Goal: Communication & Community: Answer question/provide support

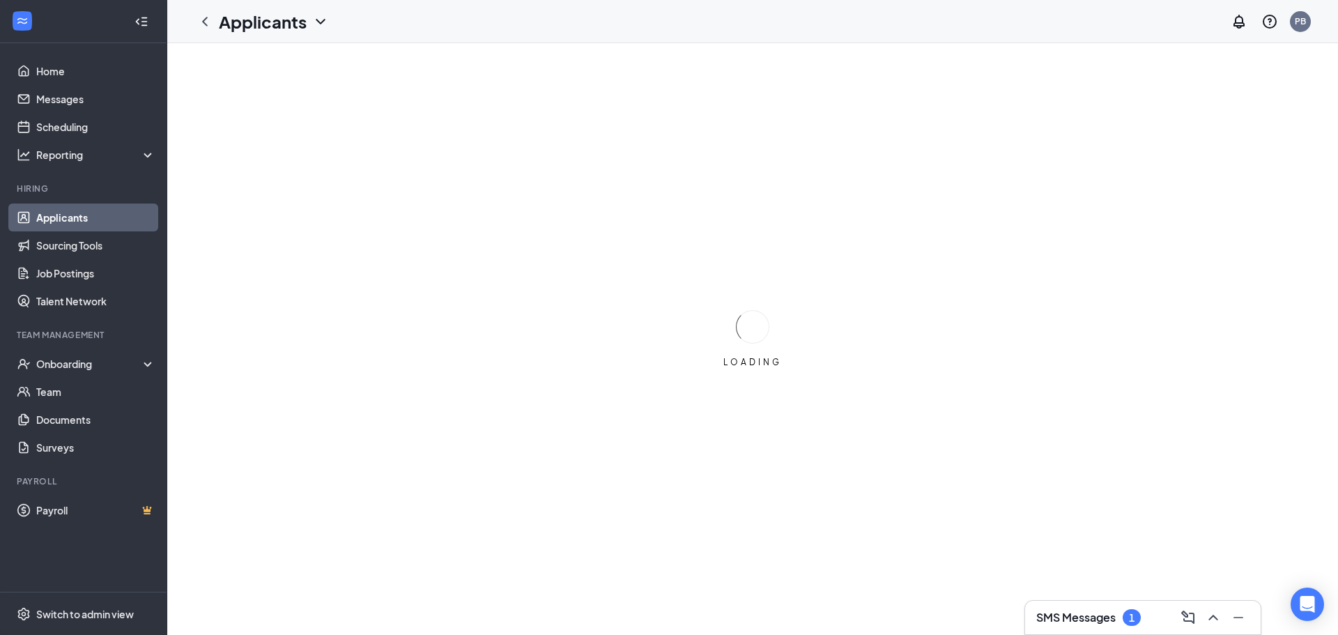
click at [1096, 609] on div "SMS Messages 1" at bounding box center [1089, 617] width 105 height 17
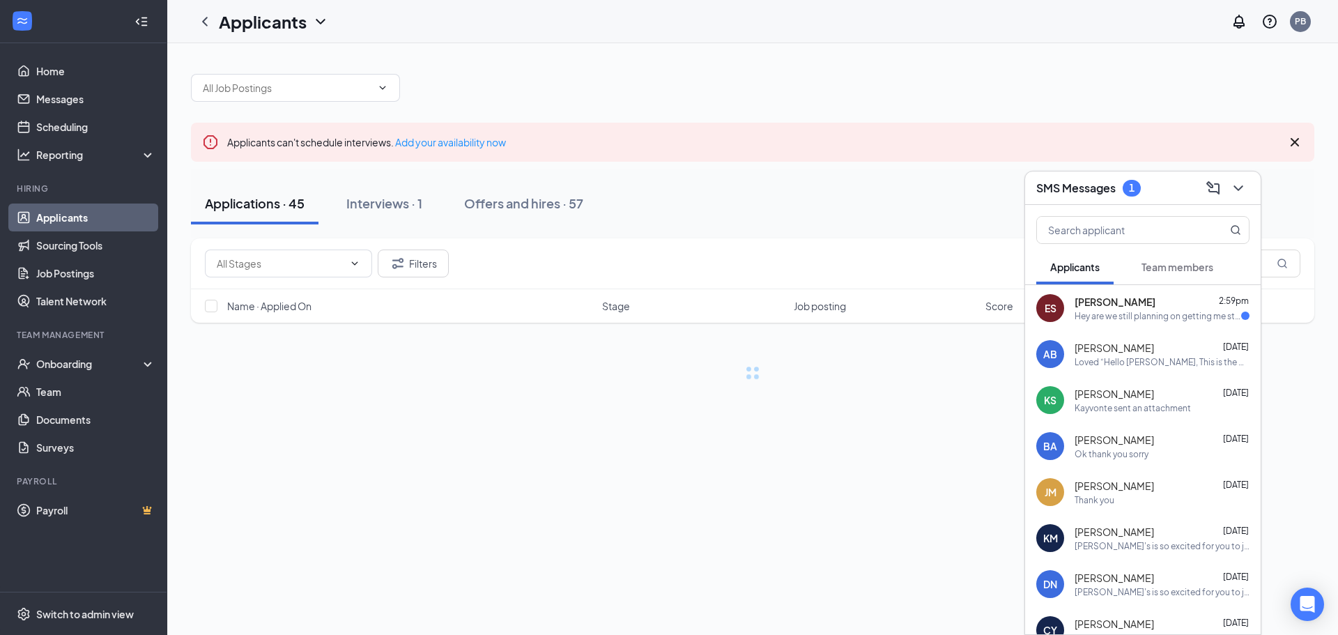
click at [1168, 321] on div "Hey are we still planning on getting me started because im ready whenever" at bounding box center [1158, 316] width 167 height 12
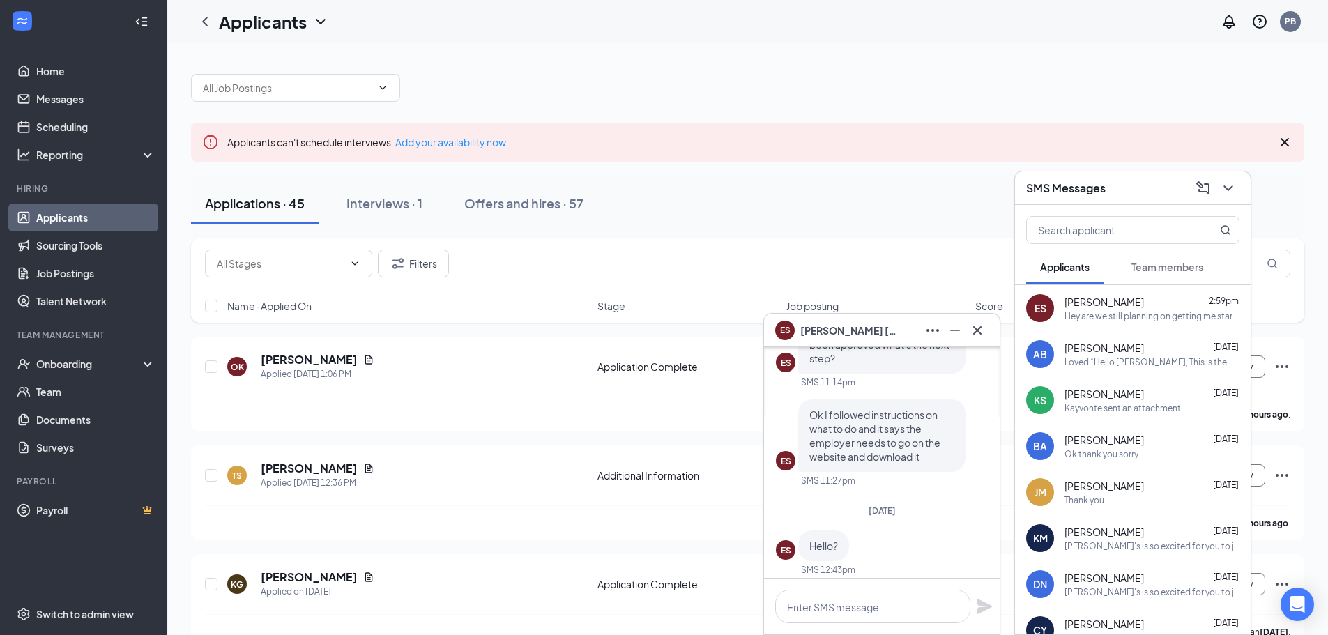
scroll to position [-70, 0]
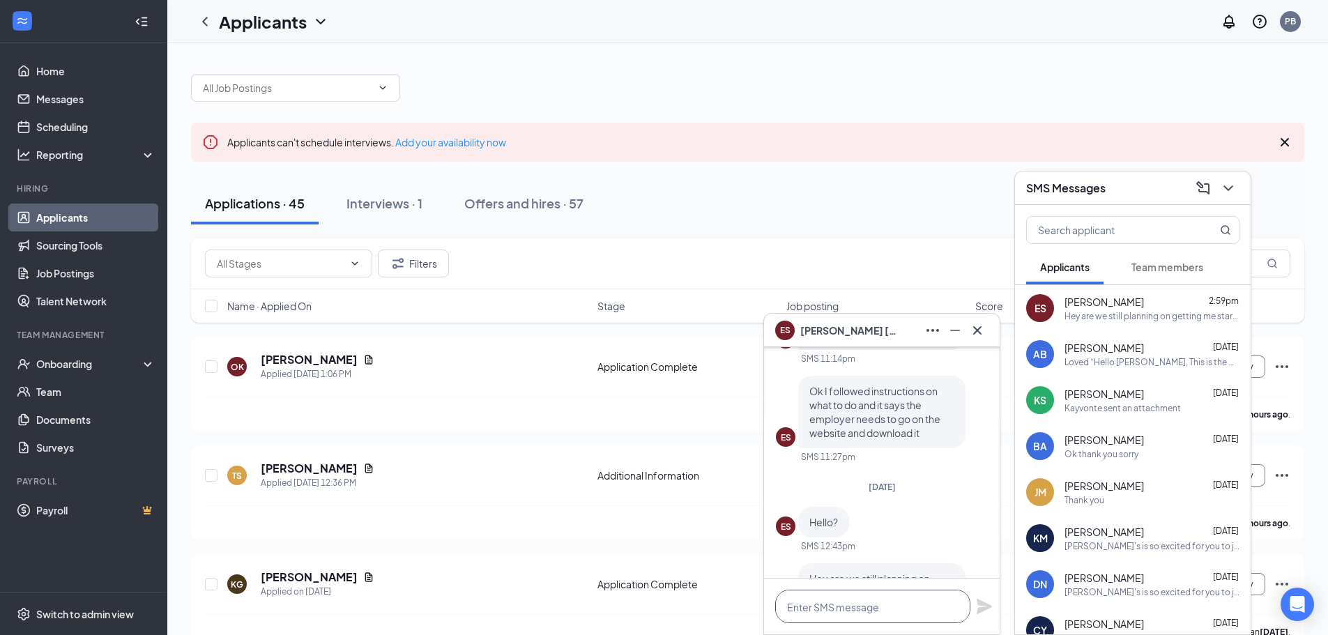
click at [831, 606] on textarea at bounding box center [872, 606] width 195 height 33
click at [956, 245] on div "Filters" at bounding box center [747, 263] width 1113 height 51
click at [947, 604] on textarea "hello [PERSON_NAME] i do have your permit" at bounding box center [872, 606] width 195 height 33
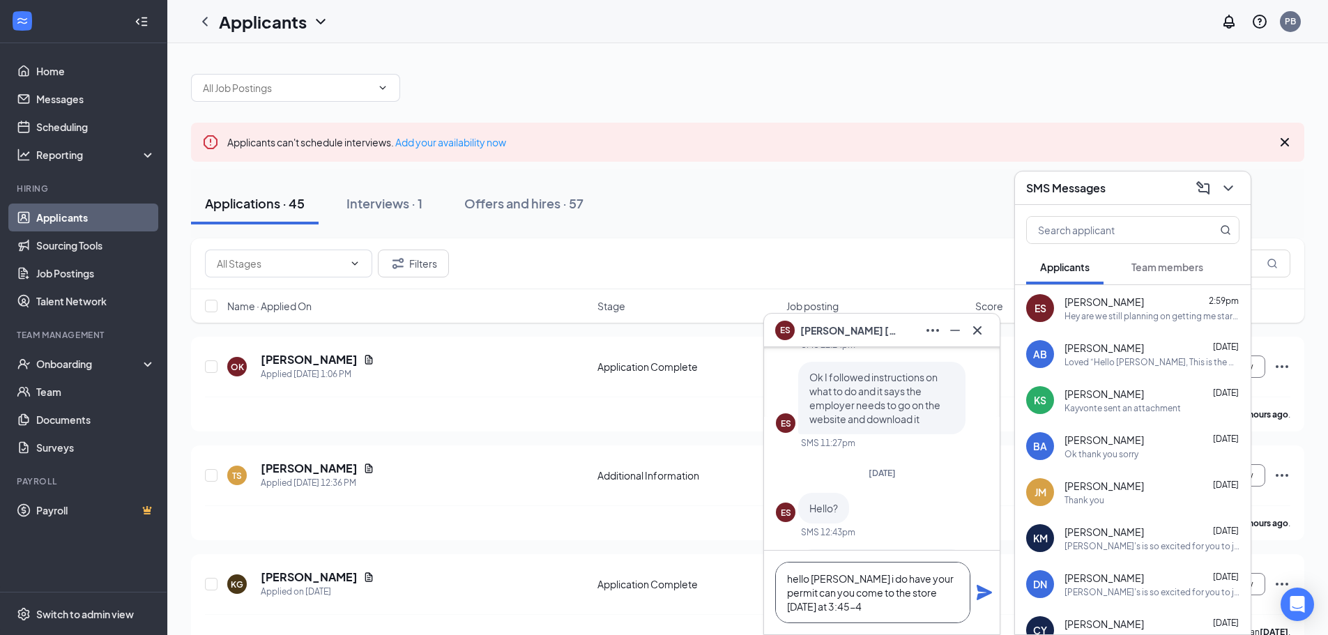
scroll to position [-98, 0]
type textarea "hello [PERSON_NAME] i do have your permit can you come to the store [DATE] at 3…"
click at [984, 600] on icon "Plane" at bounding box center [984, 592] width 17 height 17
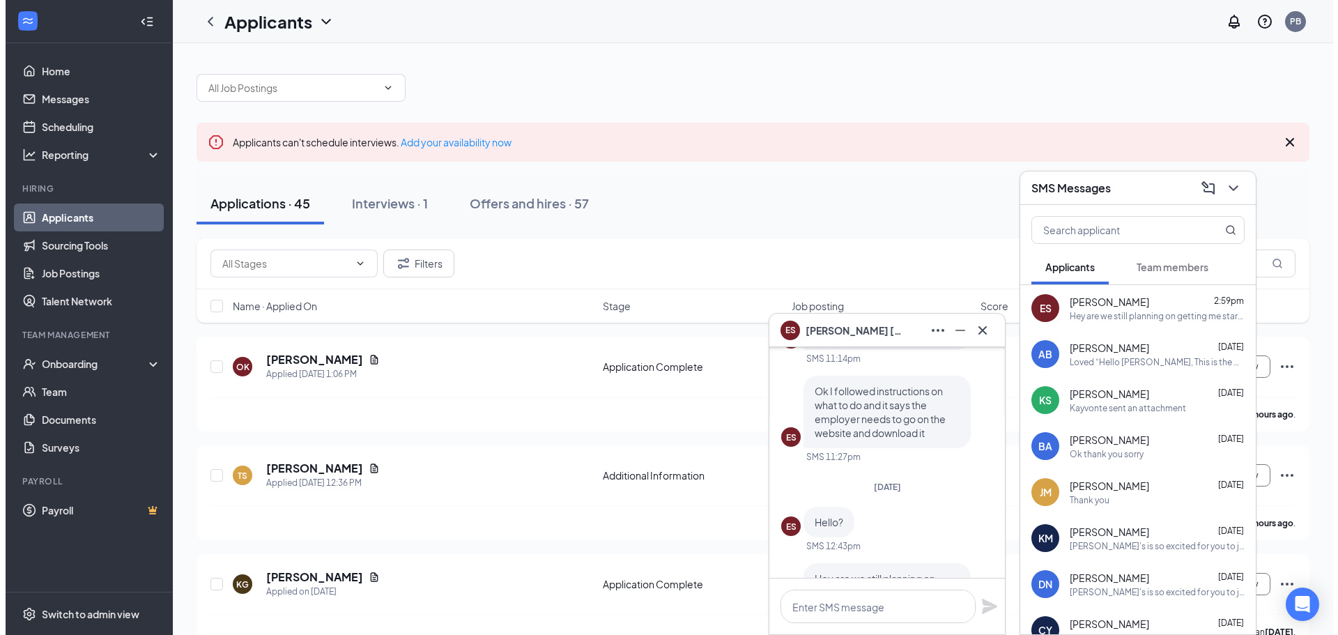
scroll to position [-215, 0]
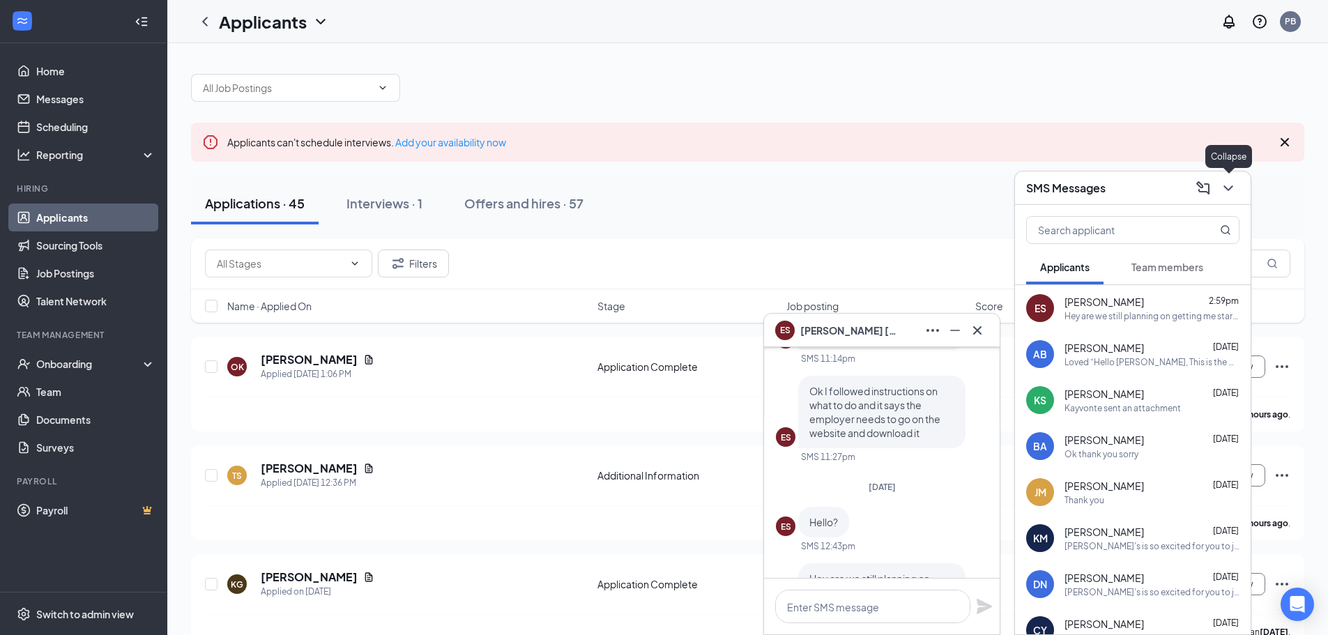
click at [1231, 190] on icon "ChevronDown" at bounding box center [1228, 188] width 17 height 17
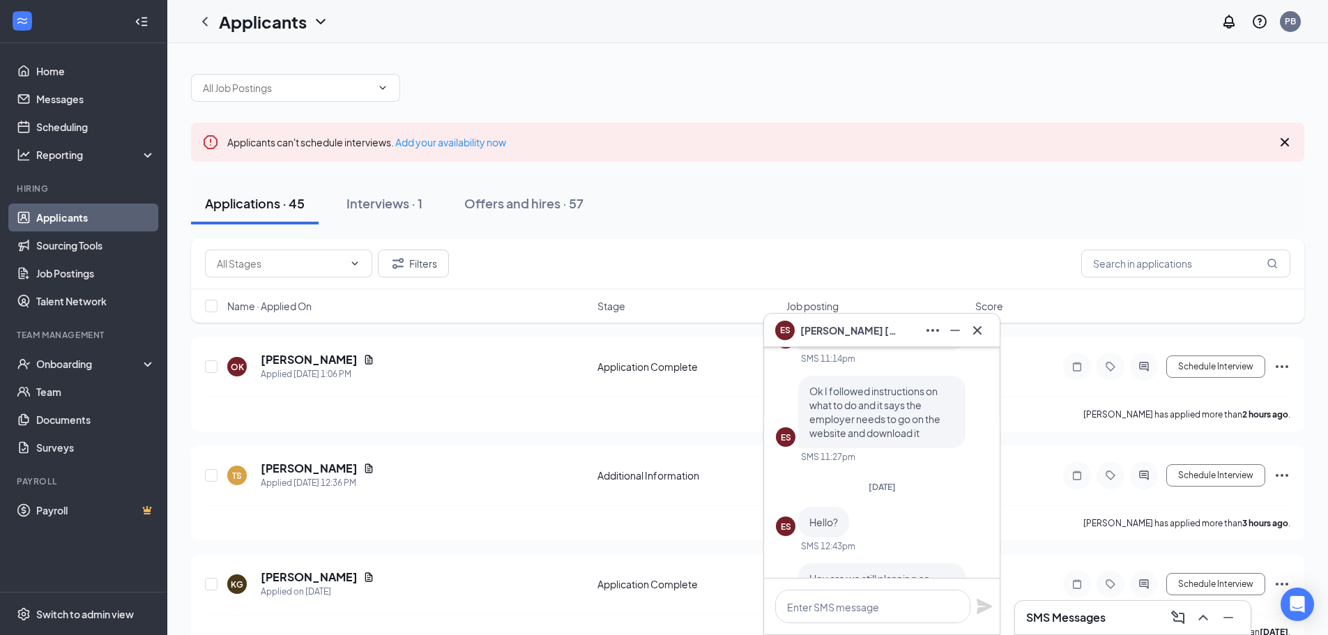
click at [959, 197] on div "Applications · 45 Interviews · 1 Offers and hires · 57" at bounding box center [747, 204] width 1113 height 42
click at [382, 201] on div "Interviews · 1" at bounding box center [384, 202] width 76 height 17
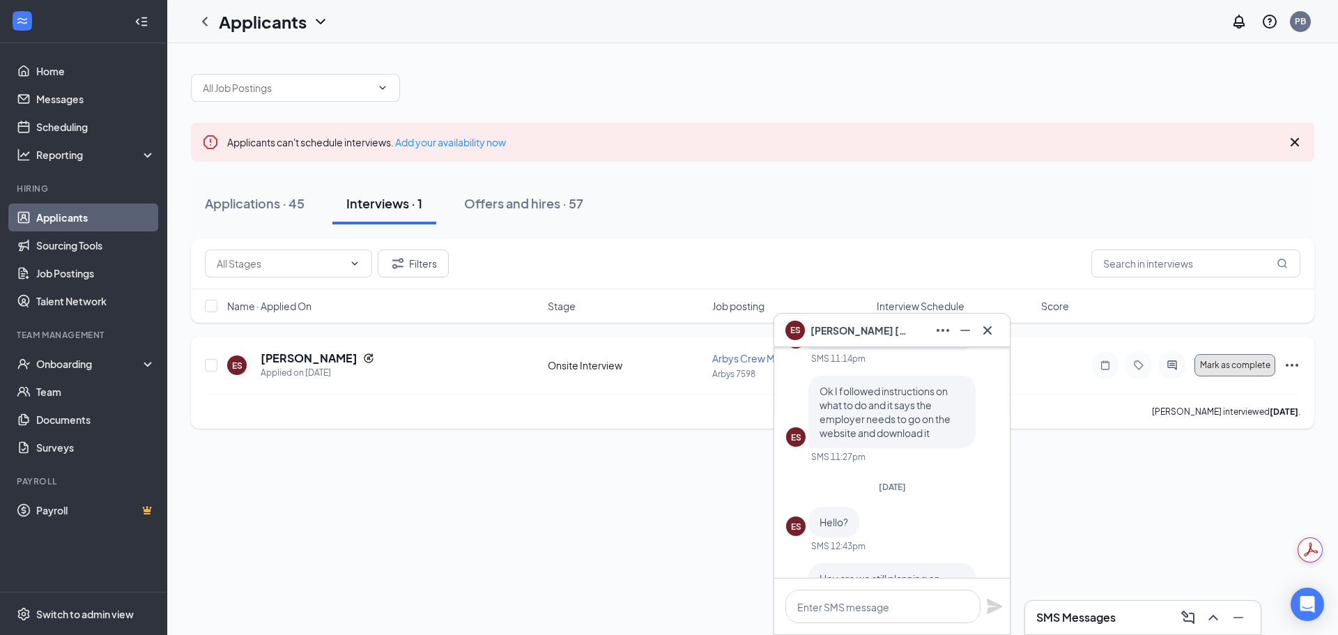
click at [1223, 356] on button "Mark as complete" at bounding box center [1235, 365] width 81 height 22
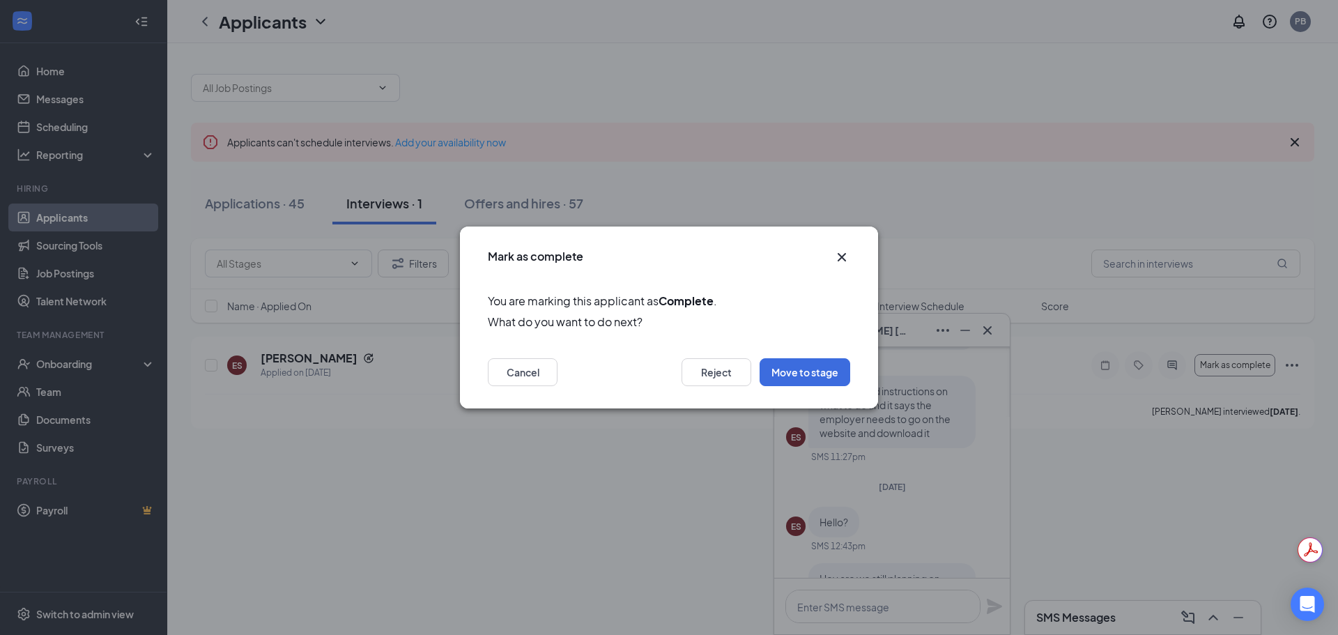
click at [838, 248] on div "Mark as complete" at bounding box center [669, 253] width 418 height 52
click at [839, 252] on icon "Cross" at bounding box center [842, 257] width 17 height 17
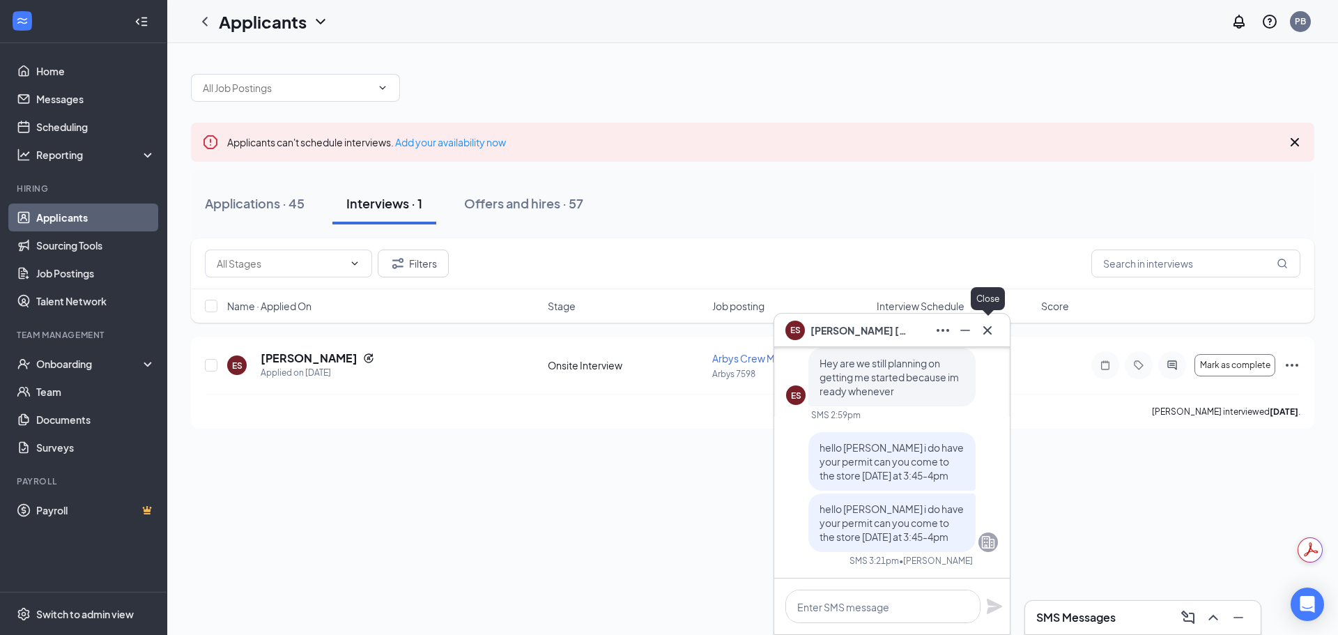
click at [993, 329] on icon "Cross" at bounding box center [987, 330] width 17 height 17
